Goal: Navigation & Orientation: Find specific page/section

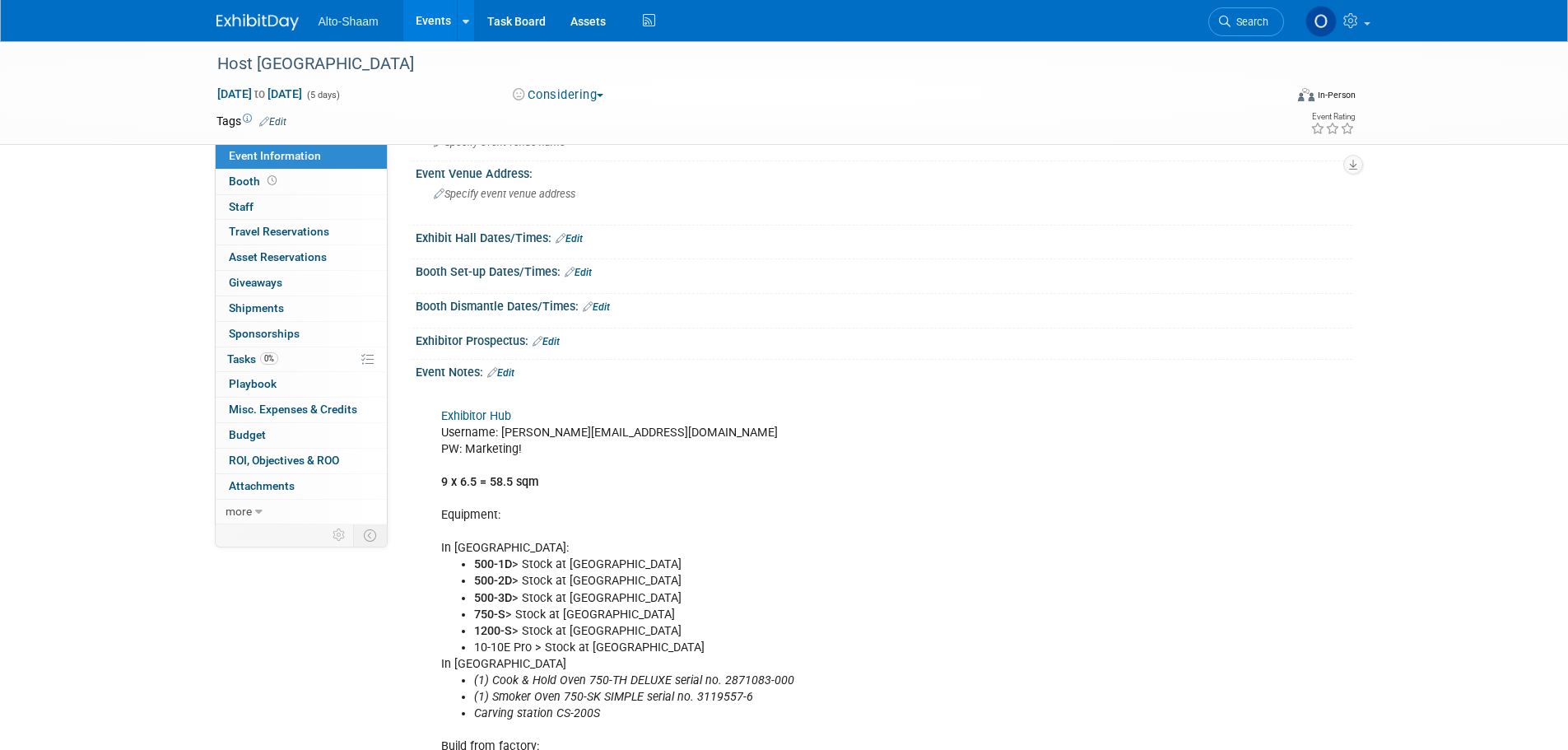
click at [446, 14] on link "Events" at bounding box center [433, 21] width 60 height 41
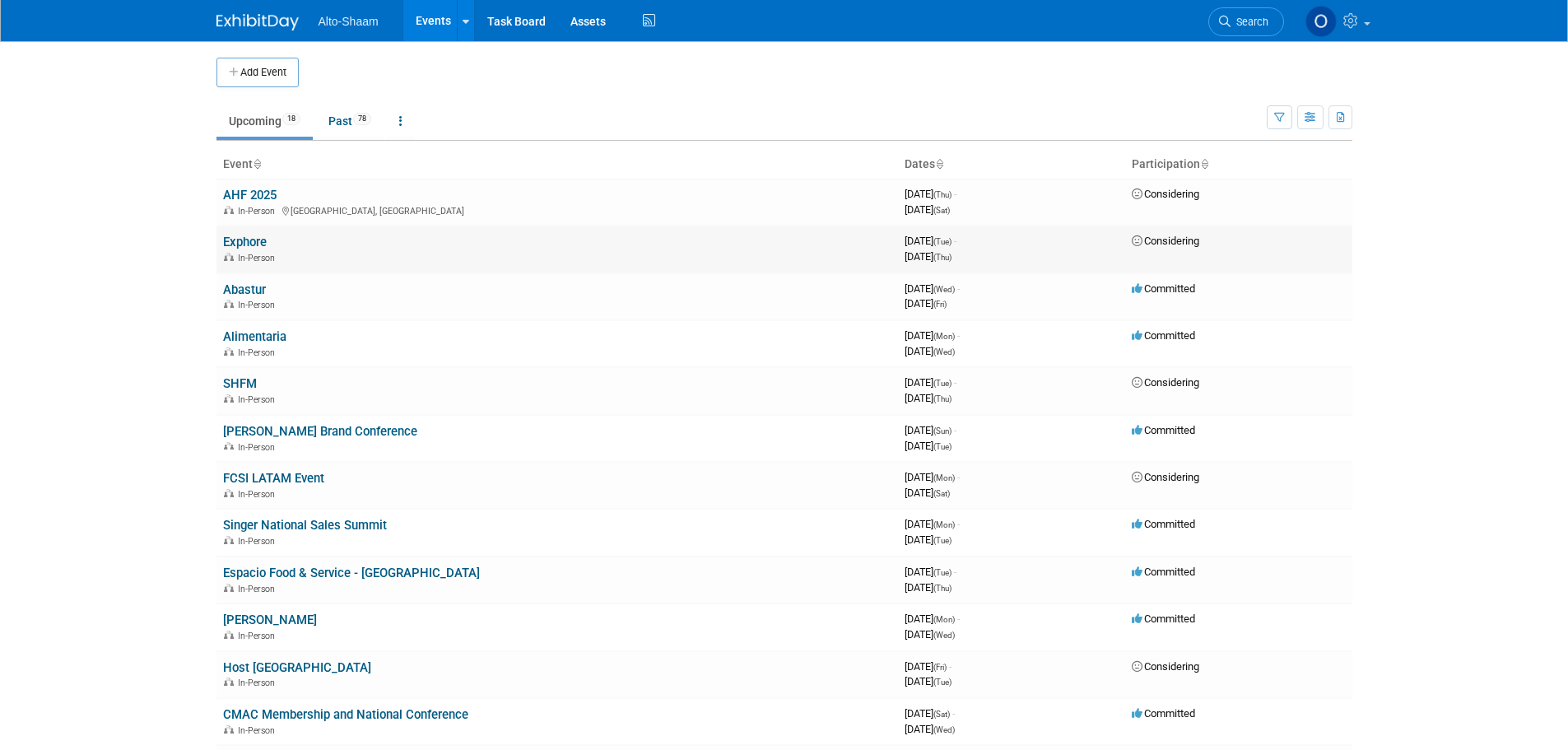
click at [249, 243] on link "Exphore" at bounding box center [245, 242] width 43 height 14
